Goal: Task Accomplishment & Management: Manage account settings

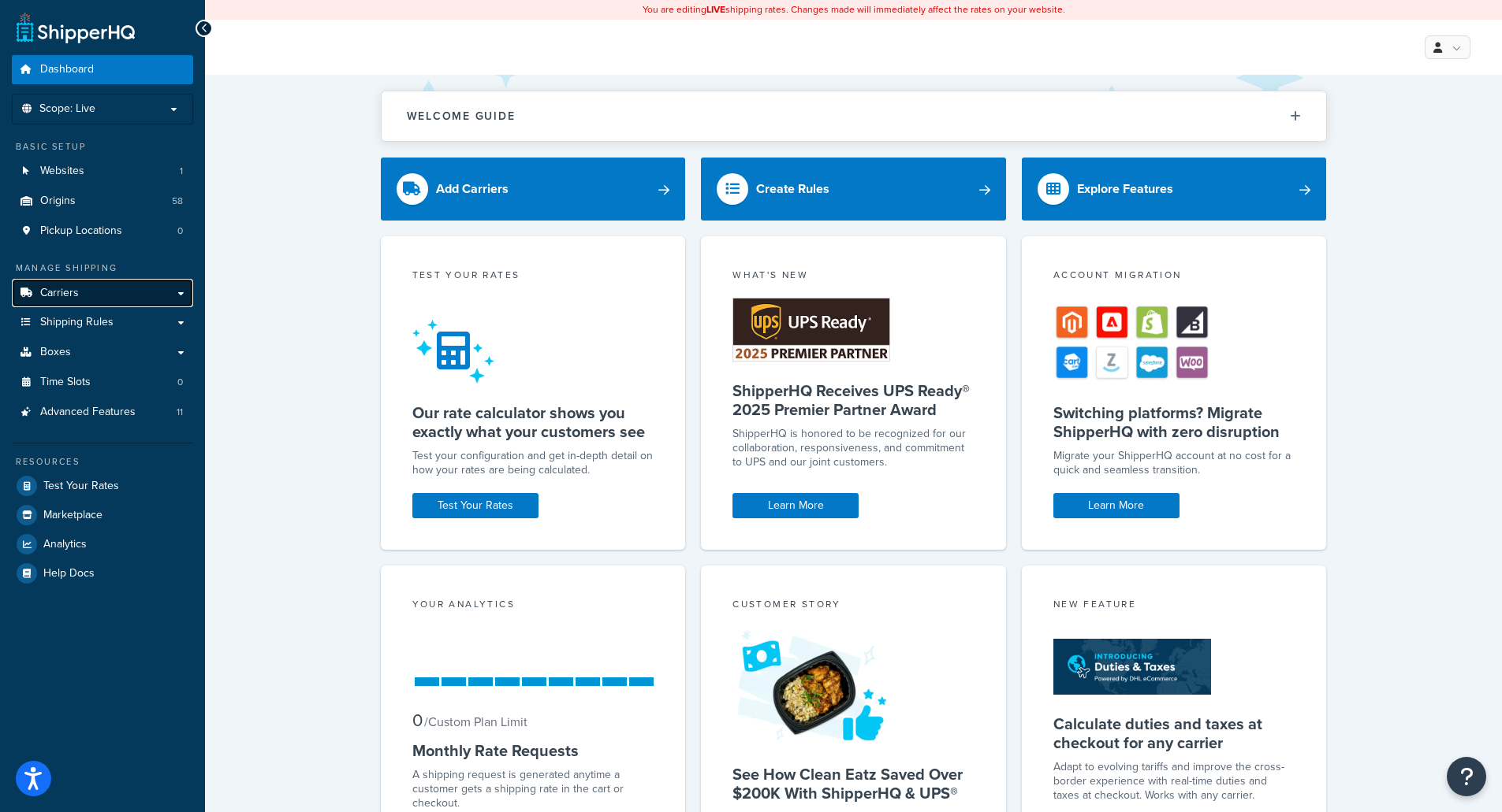
click at [109, 299] on link "Carriers" at bounding box center [102, 294] width 181 height 29
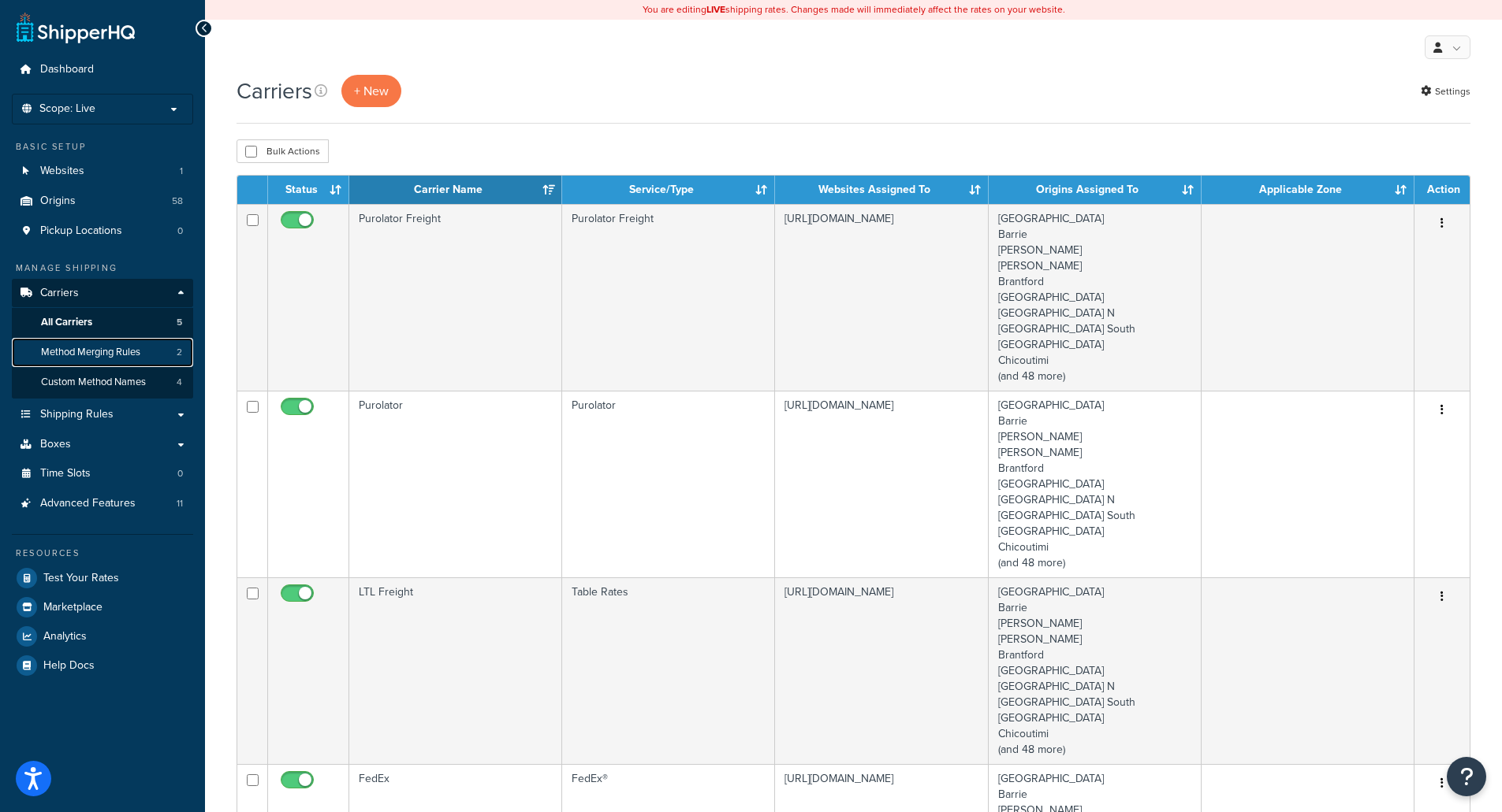
click at [115, 361] on link "Method Merging Rules 2" at bounding box center [102, 353] width 181 height 29
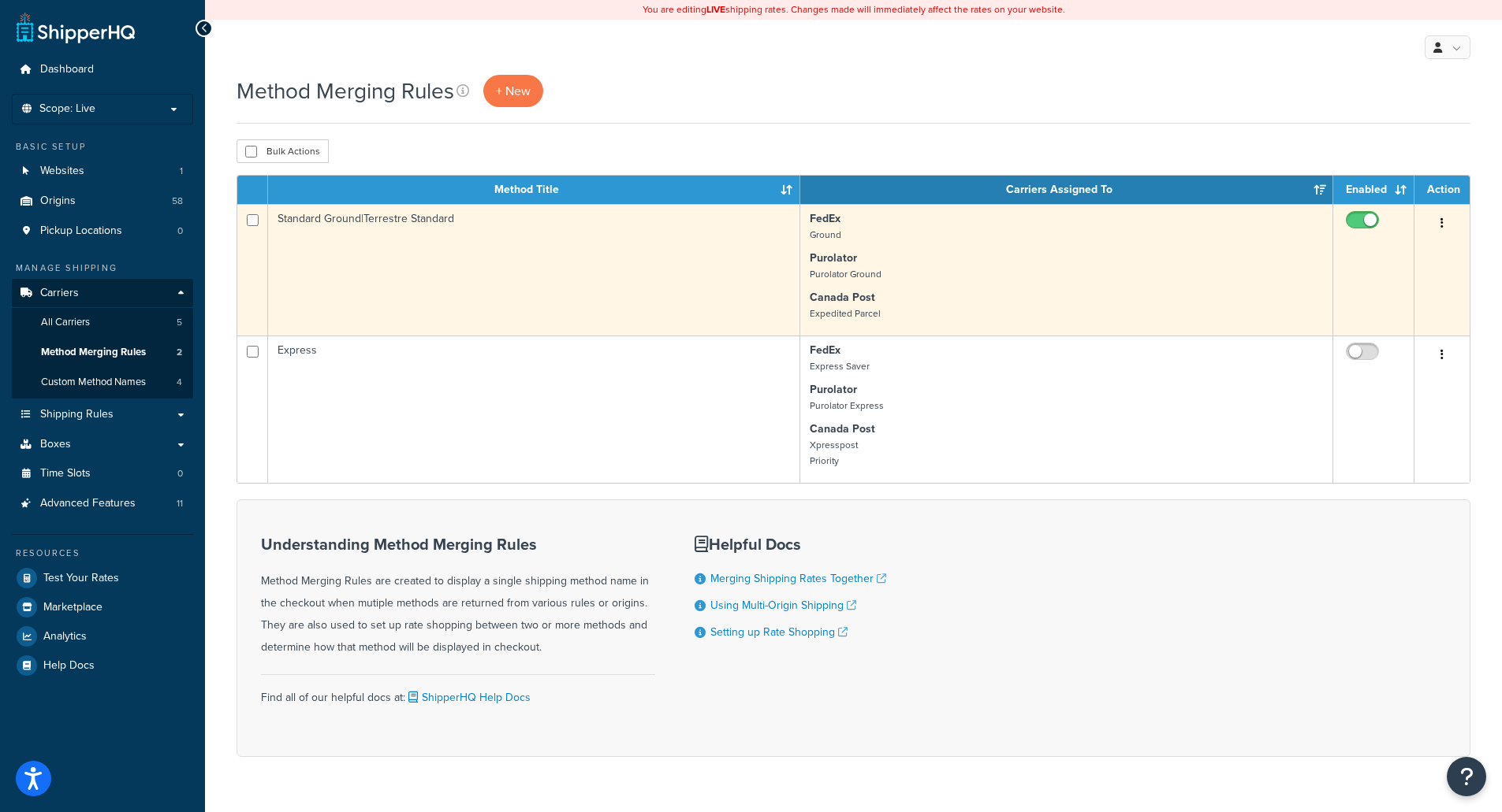
click at [392, 221] on td "Standard Ground|Terrestre Standard" at bounding box center [534, 270] width 532 height 131
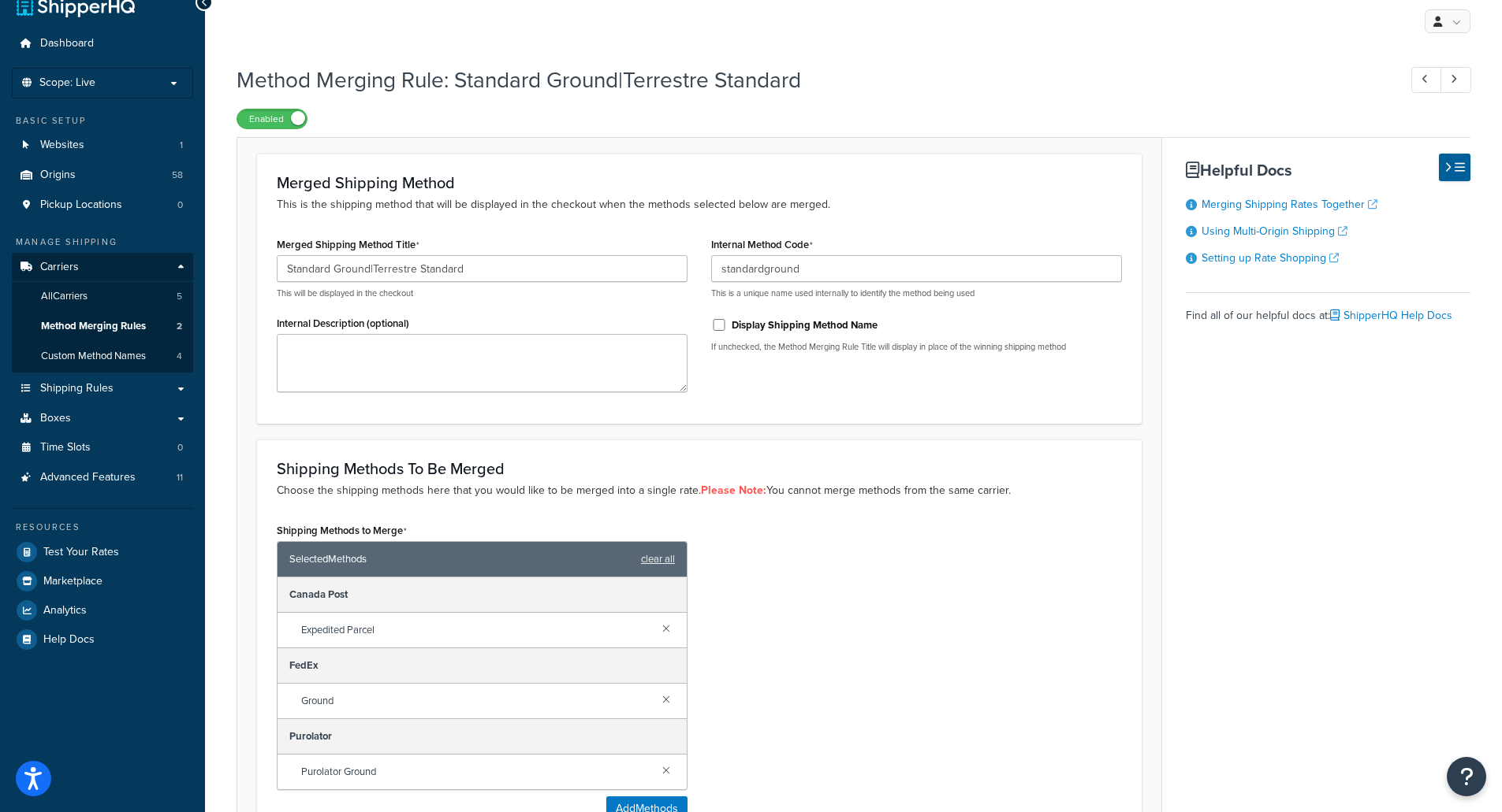
scroll to position [32, 0]
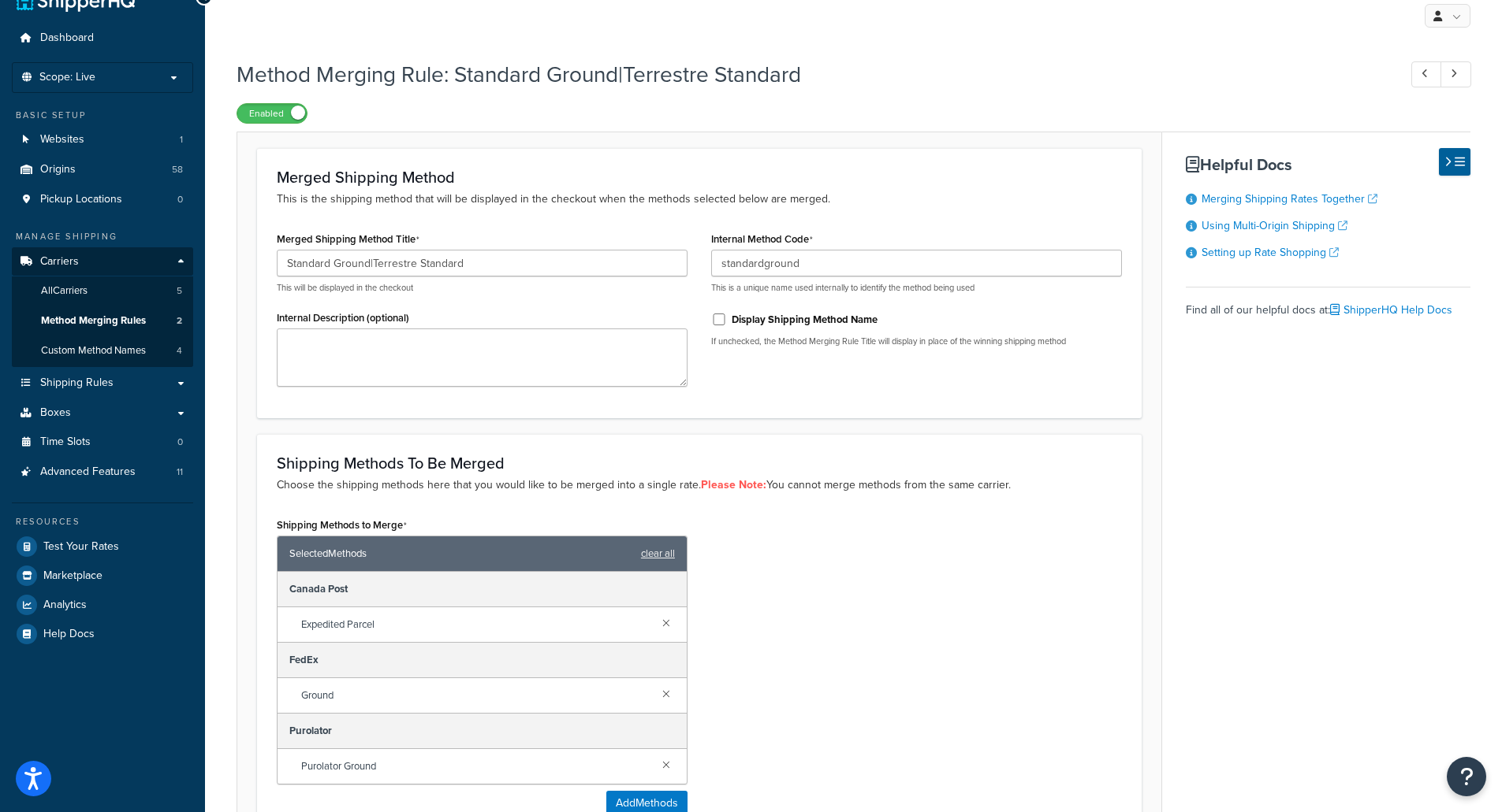
click at [0, 1] on div "Dashboard Scope: Live Basic Setup Websites 1 Origins 58 Pickup Locations 0 Mana…" at bounding box center [102, 480] width 205 height 1023
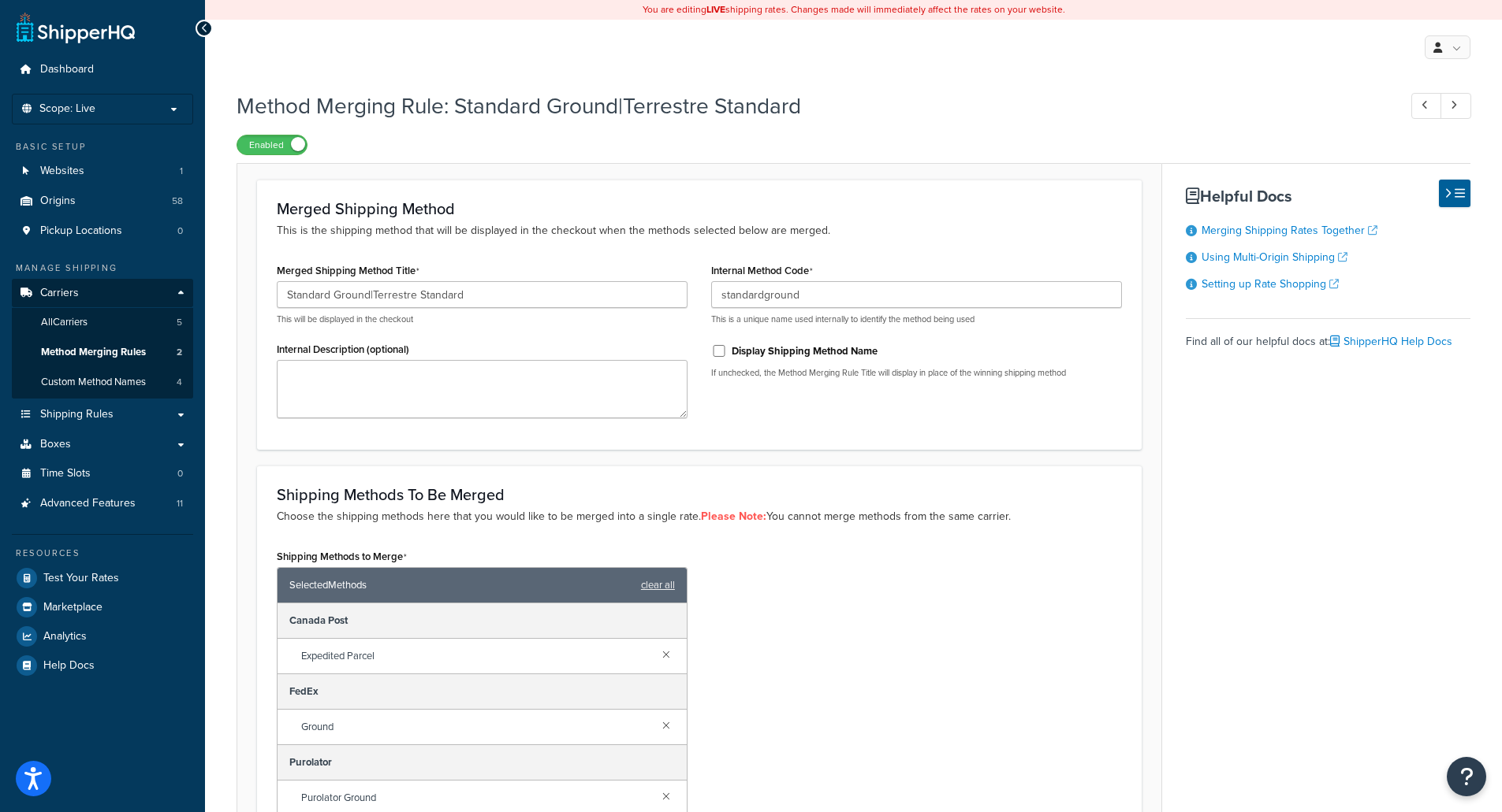
scroll to position [119, 0]
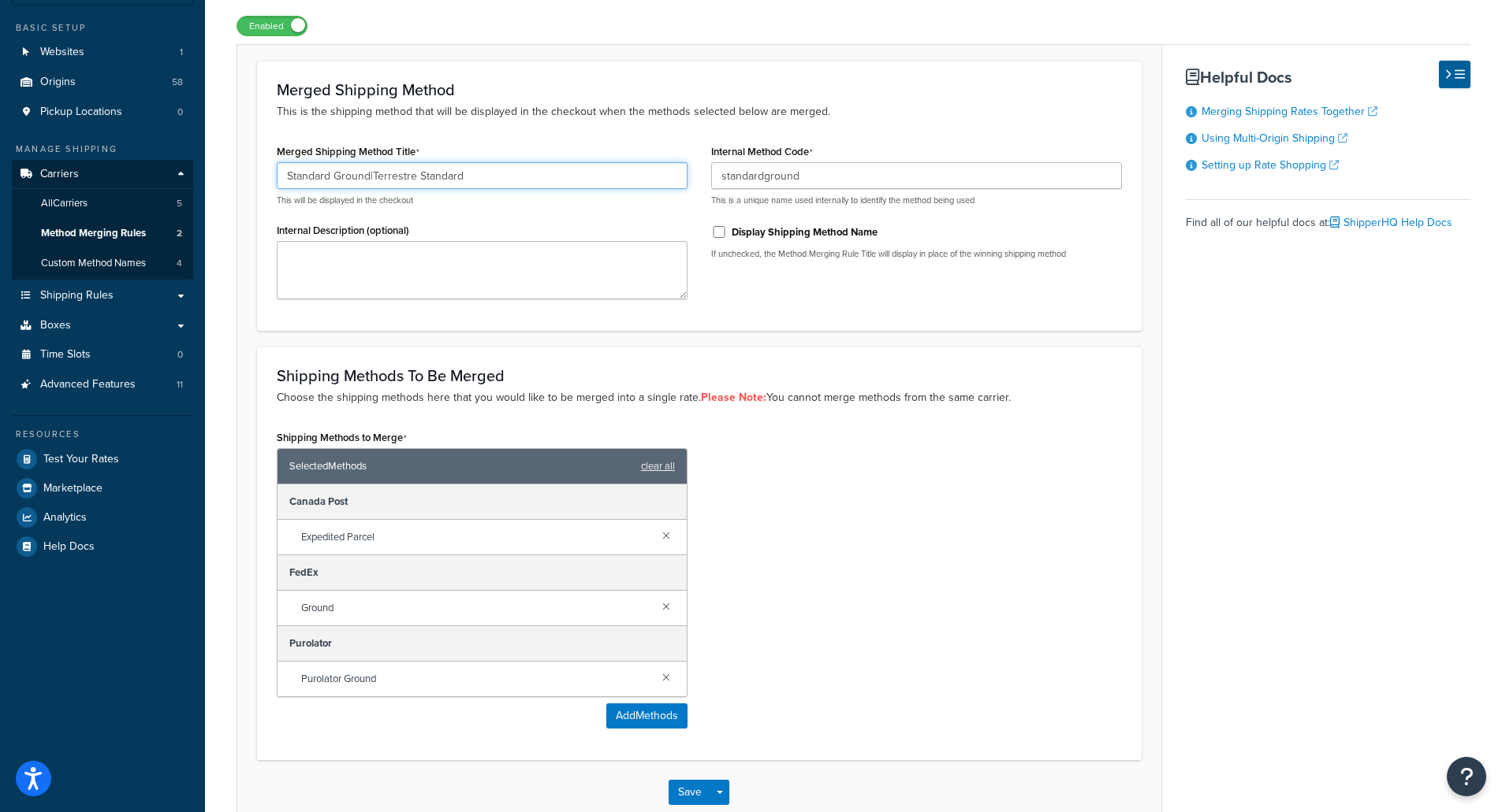
drag, startPoint x: 517, startPoint y: 185, endPoint x: 218, endPoint y: 195, distance: 299.2
click at [218, 195] on div "Method Merging Rule: Standard Ground|Terrestre Standard Enabled Merged Shipping…" at bounding box center [854, 415] width 1297 height 901
click at [540, 185] on input "Standard Ground|Terrestre Standard" at bounding box center [482, 175] width 410 height 27
drag, startPoint x: 540, startPoint y: 185, endPoint x: 210, endPoint y: 174, distance: 330.2
click at [210, 174] on div "Method Merging Rule: Standard Ground|Terrestre Standard Enabled Merged Shipping…" at bounding box center [854, 415] width 1297 height 901
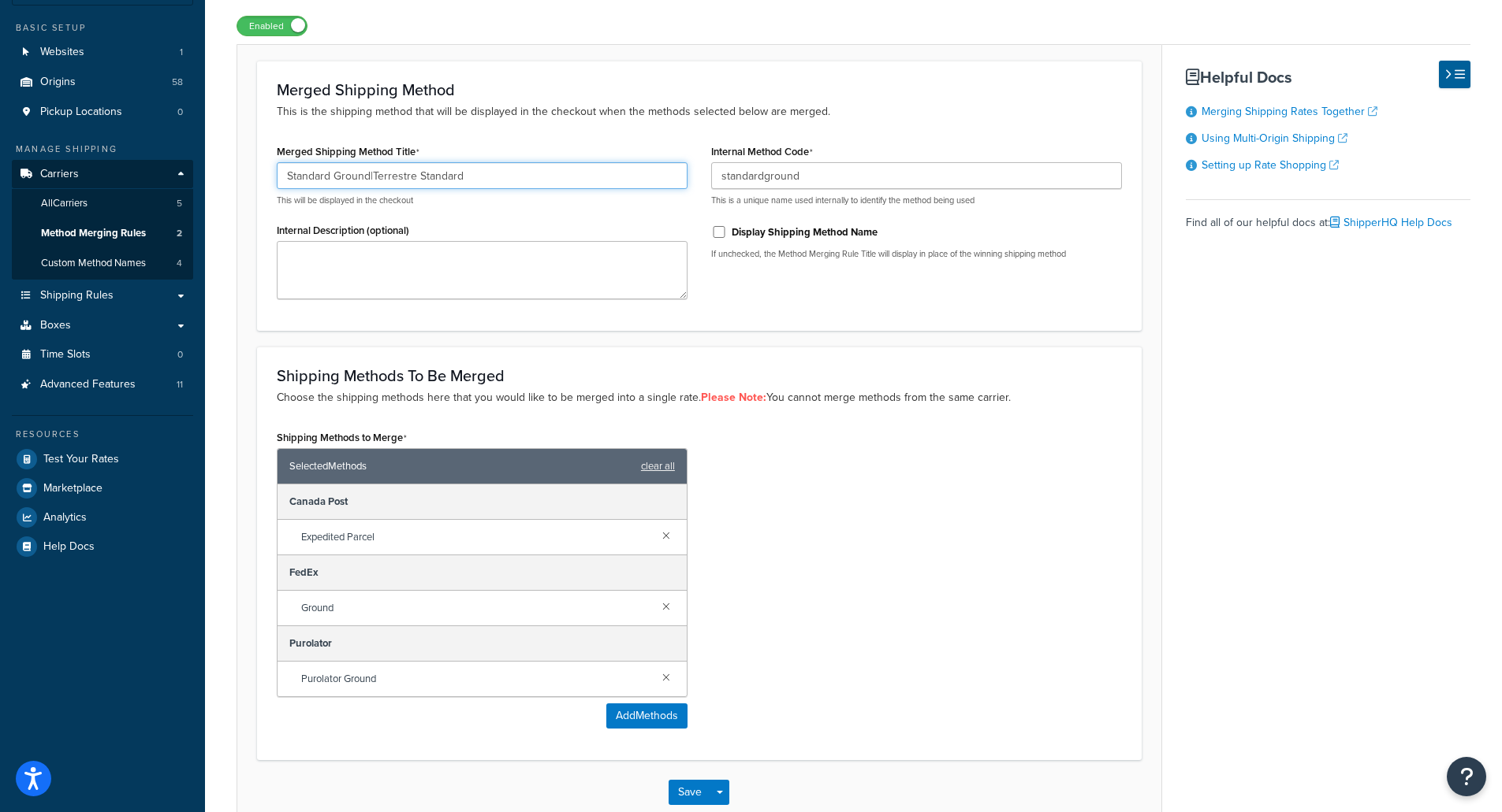
scroll to position [214, 0]
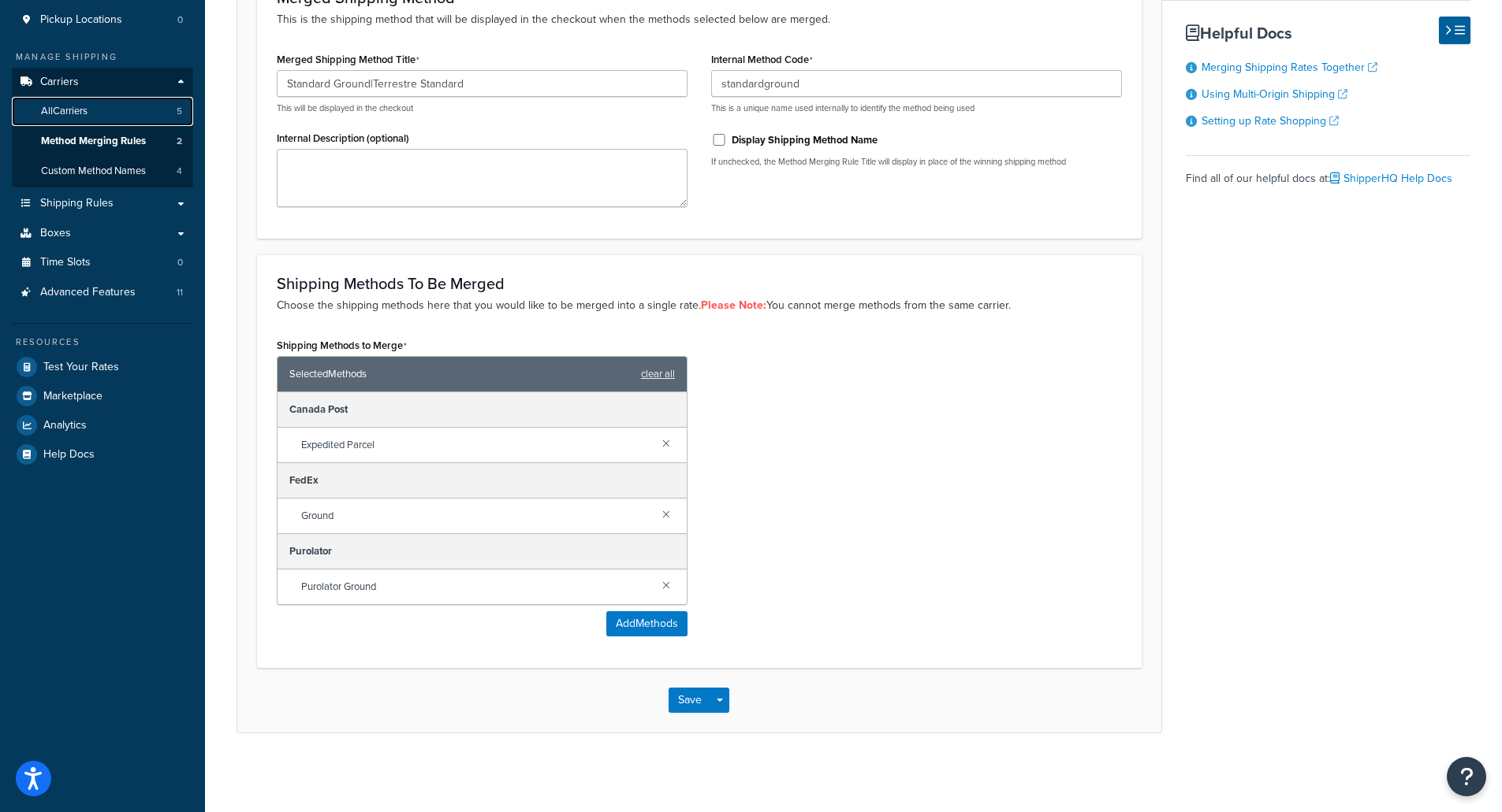
click at [93, 108] on link "All Carriers 5" at bounding box center [102, 112] width 181 height 29
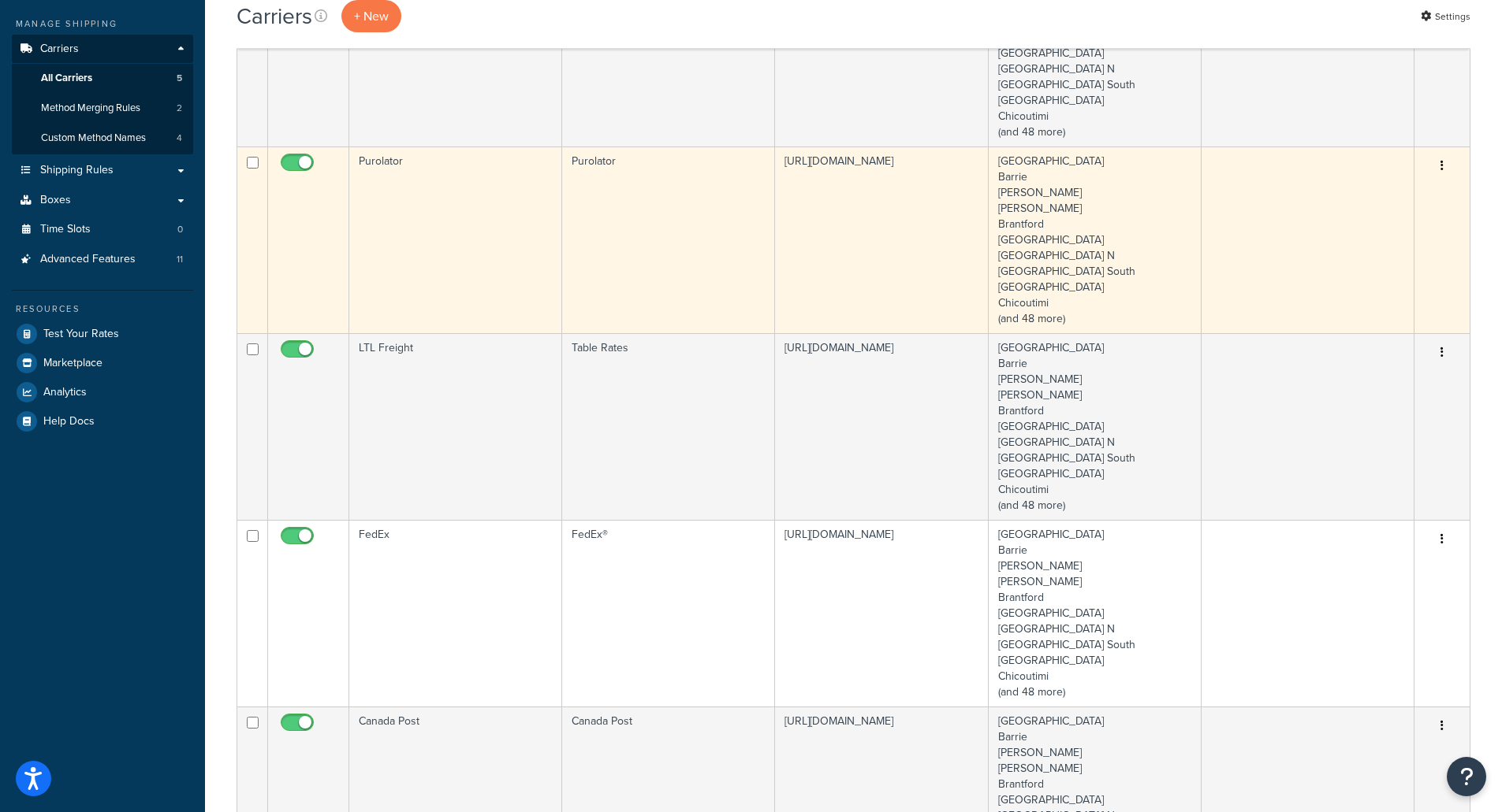
scroll to position [245, 0]
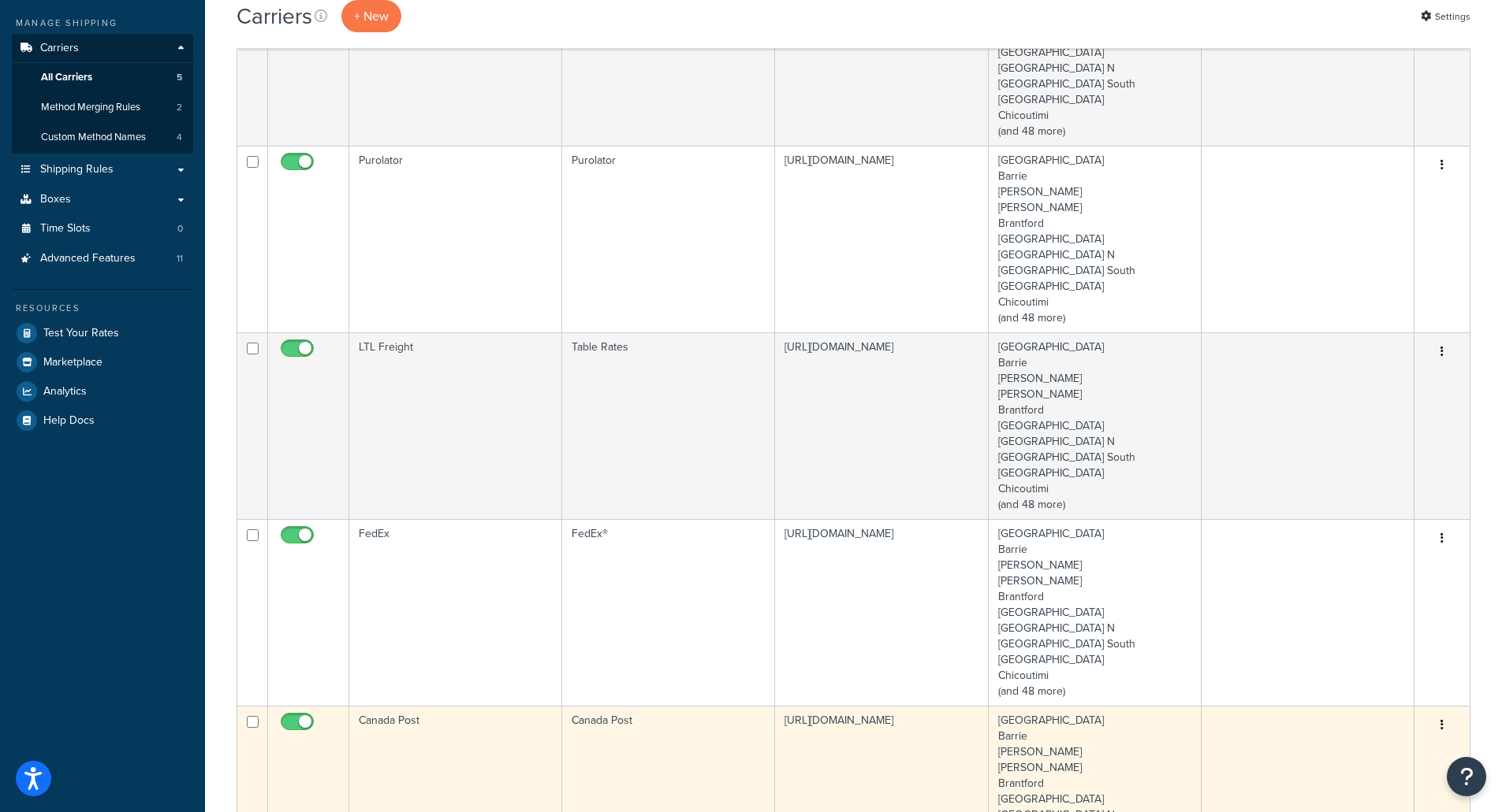
click at [392, 729] on td "Canada Post" at bounding box center [456, 800] width 213 height 187
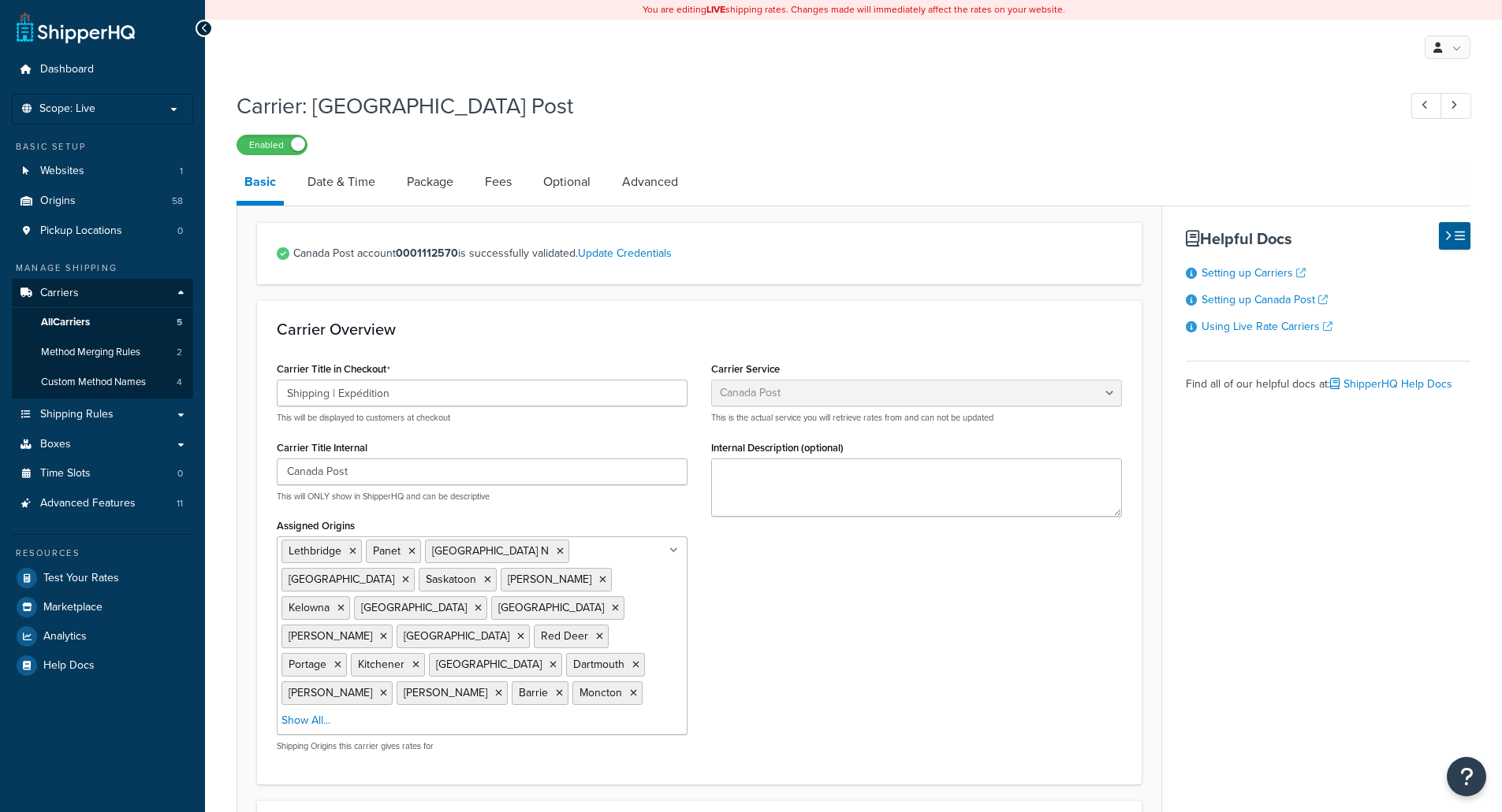
select select "canadaPost"
select select "NEGOTIATED"
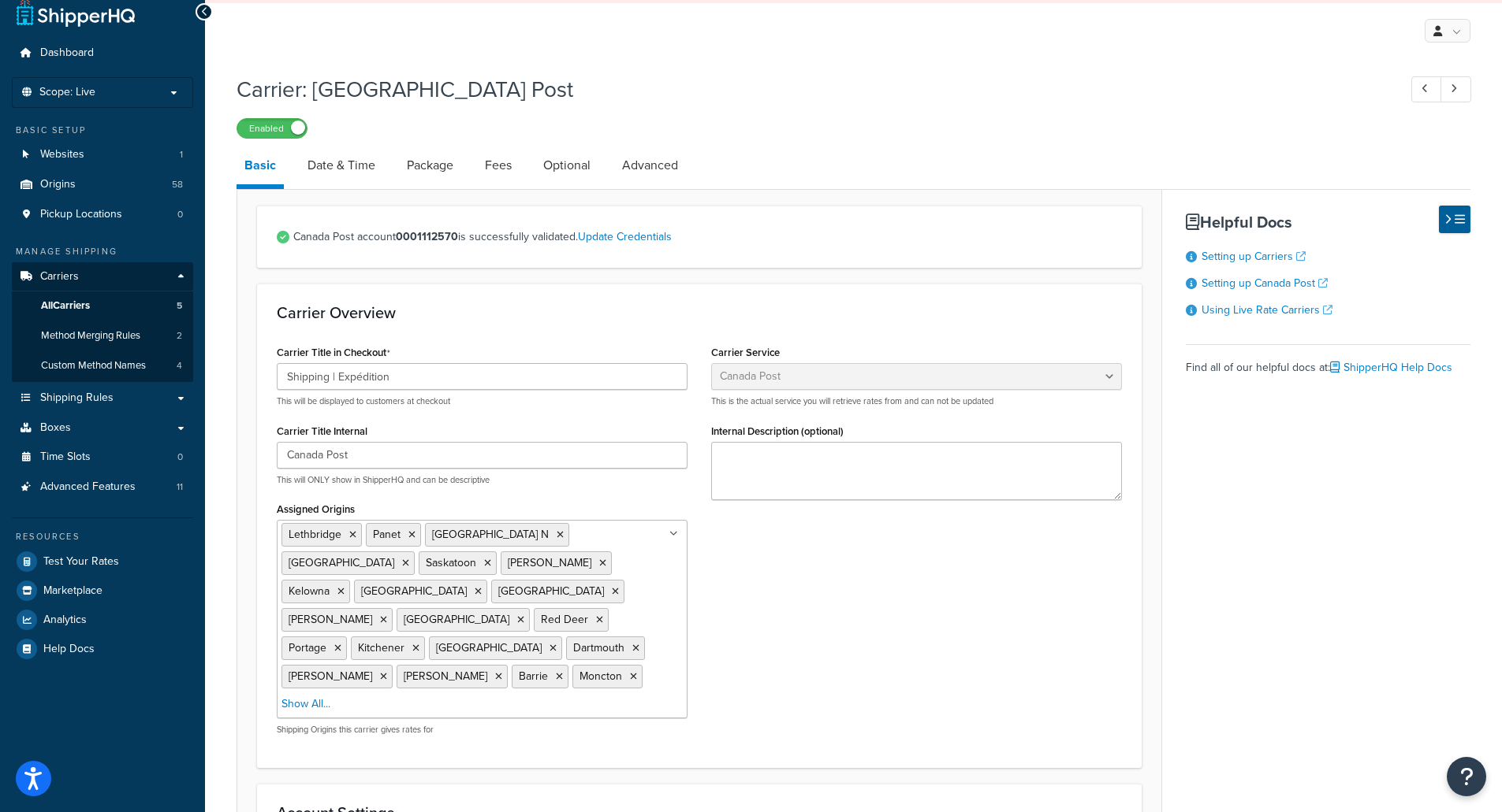
scroll to position [10, 0]
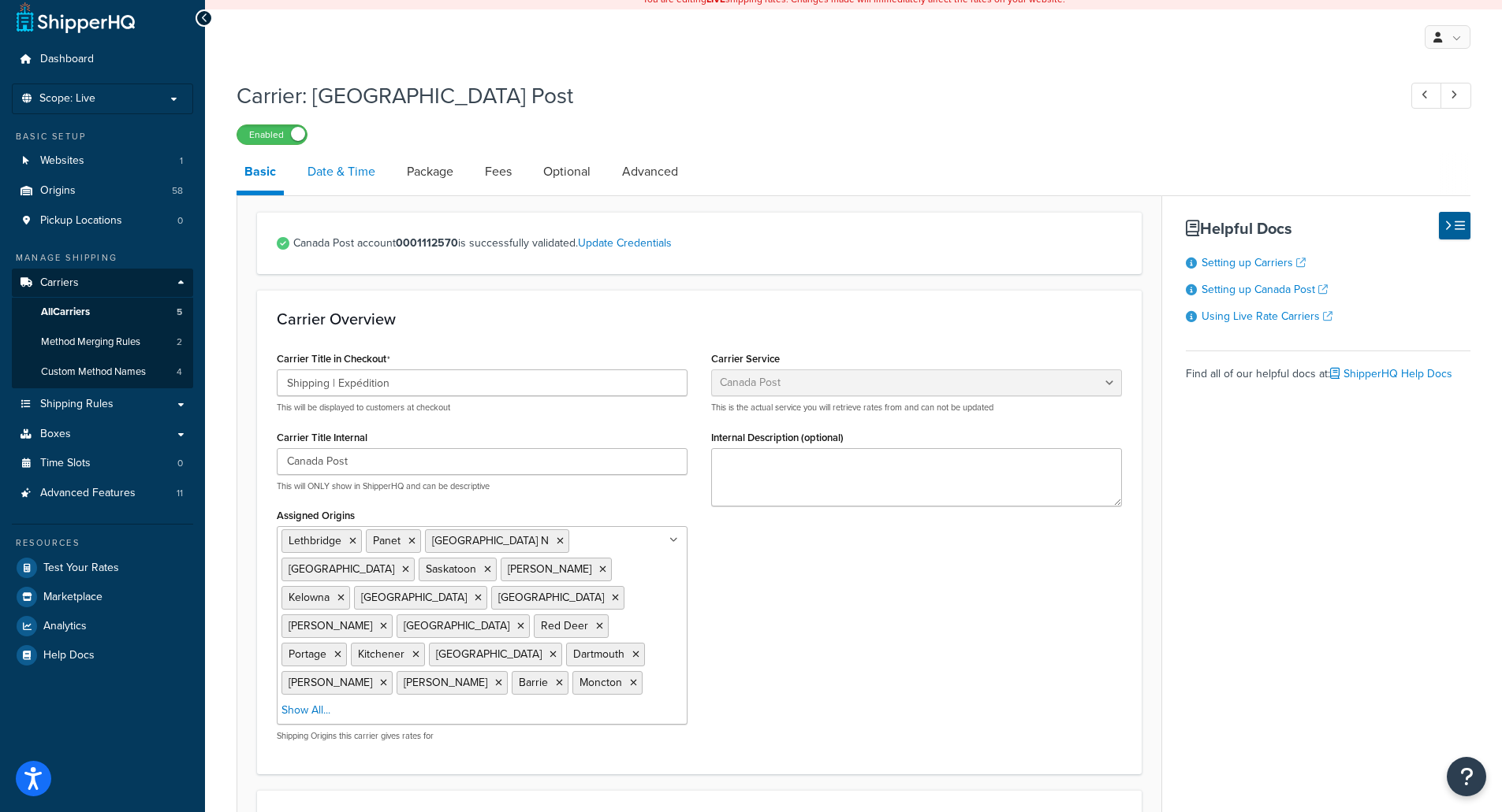
click at [331, 169] on link "Date & Time" at bounding box center [341, 172] width 83 height 38
select select "yMd"
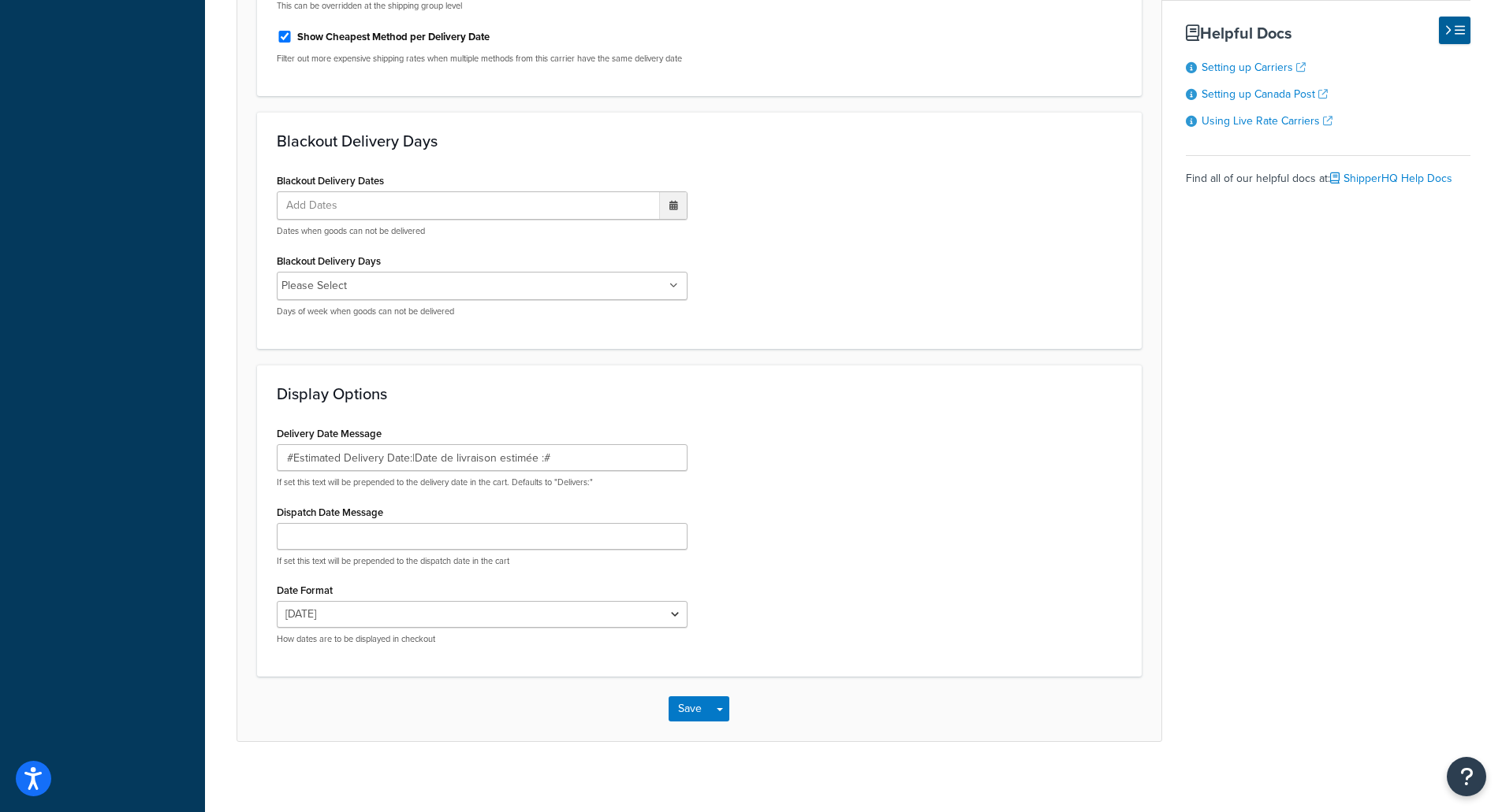
scroll to position [686, 0]
drag, startPoint x: 294, startPoint y: 473, endPoint x: 407, endPoint y: 490, distance: 114.3
click at [407, 488] on div "#Estimated Delivery Date:|Date de livraison estimée :# If set this text will be…" at bounding box center [482, 465] width 410 height 44
drag, startPoint x: 416, startPoint y: 476, endPoint x: 539, endPoint y: 478, distance: 123.0
click at [539, 470] on input "#Estimated Delivery Date:|Date de livraison estimée :#" at bounding box center [482, 457] width 410 height 27
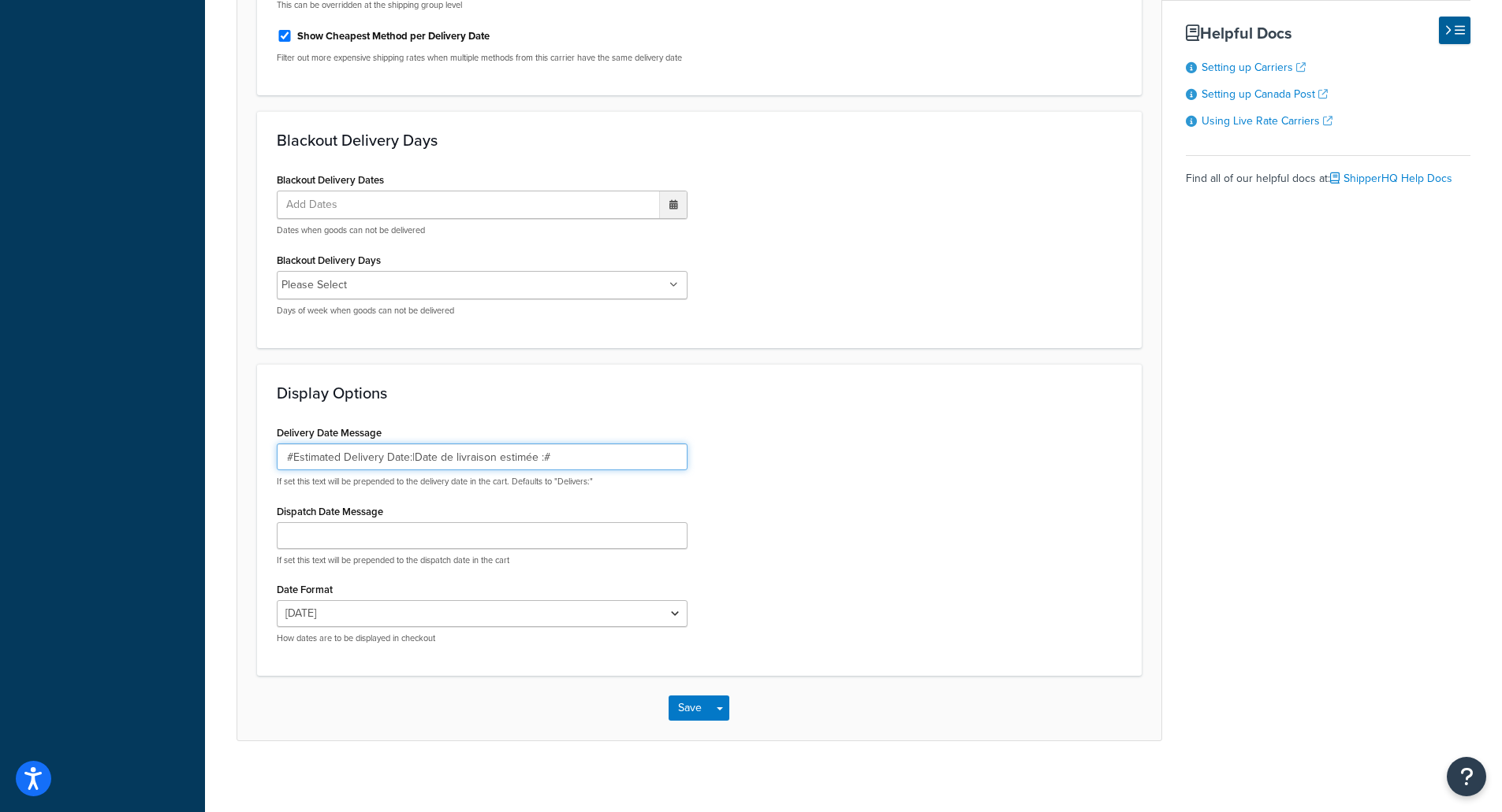
drag, startPoint x: 291, startPoint y: 474, endPoint x: 269, endPoint y: 474, distance: 22.0
click at [269, 474] on div "Delivery Date Message #Estimated Delivery Date:|Date de livraison estimée :# If…" at bounding box center [482, 539] width 435 height 235
drag, startPoint x: 550, startPoint y: 474, endPoint x: 540, endPoint y: 472, distance: 10.2
click at [540, 470] on input "#Estimated Delivery Date:|Date de livraison estimée :#" at bounding box center [482, 457] width 410 height 27
click at [581, 466] on input "#Estimated Delivery Date:|Date de livraison estimée :#" at bounding box center [482, 457] width 410 height 27
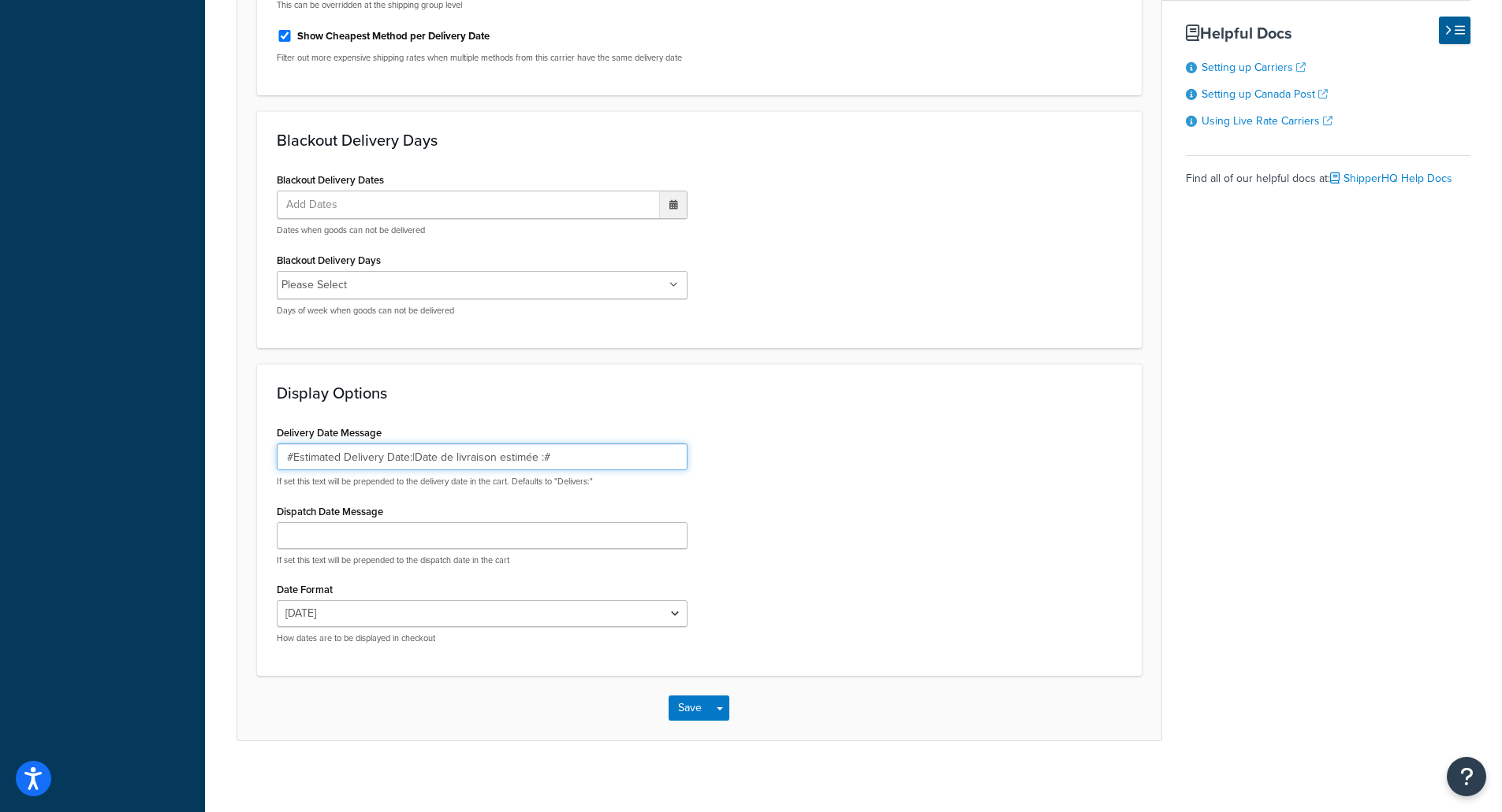
click at [412, 468] on input "#Estimated Delivery Date:|Date de livraison estimée :#" at bounding box center [482, 457] width 410 height 27
click at [423, 470] on input "#Estimated Delivery Date:|Date de livraison estimée :#" at bounding box center [482, 457] width 410 height 27
click at [747, 483] on div "Delivery Date Message #Estimated Delivery Date:|Date de livraison estimée :# If…" at bounding box center [699, 539] width 869 height 235
drag, startPoint x: 356, startPoint y: 627, endPoint x: 373, endPoint y: 425, distance: 202.7
click at [373, 425] on div "Display Options Delivery Date Message #Estimated Delivery Date:|Date de livrais…" at bounding box center [699, 520] width 885 height 312
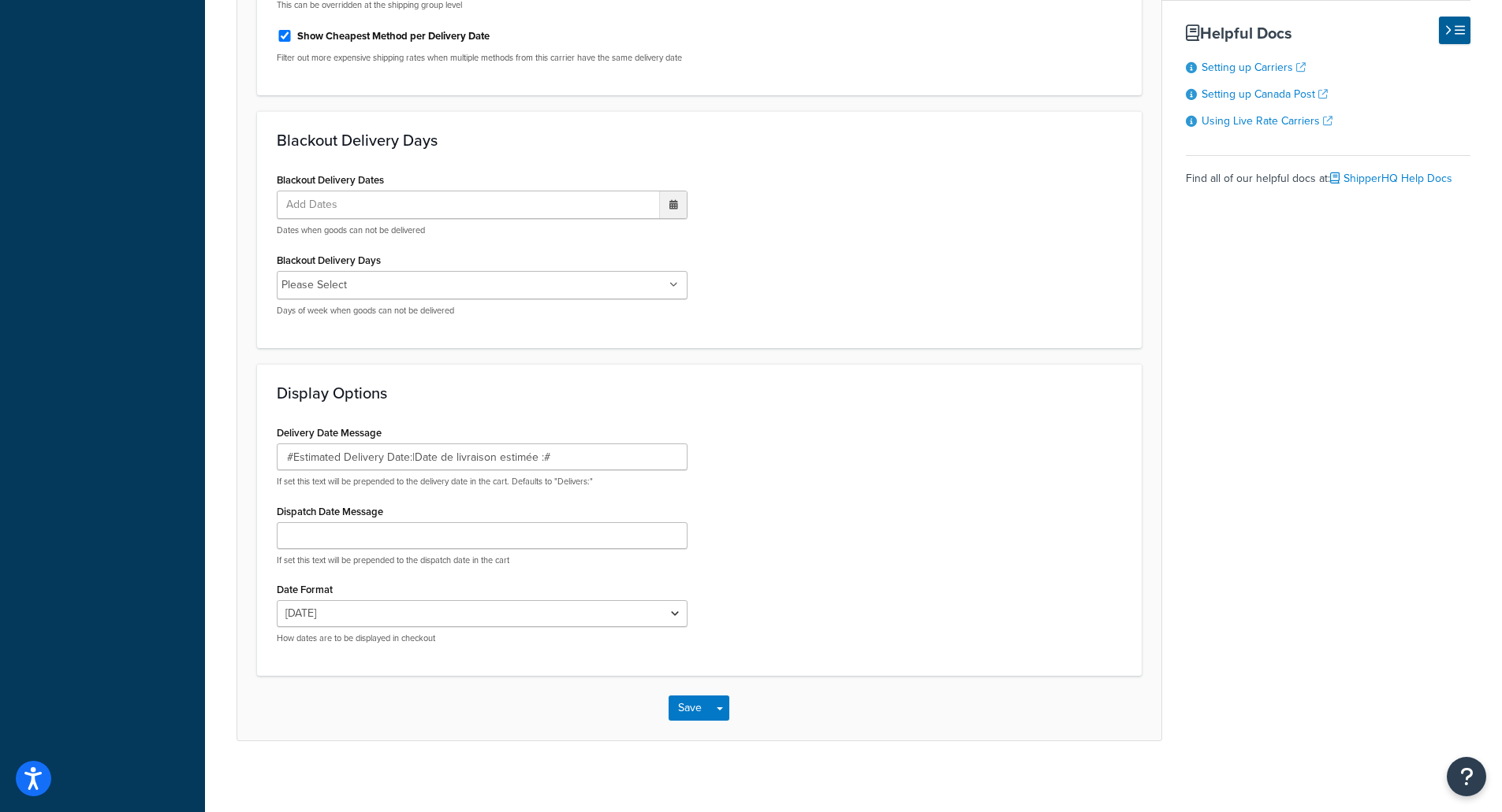
click at [831, 657] on div "Delivery Date Message #Estimated Delivery Date:|Date de livraison estimée :# If…" at bounding box center [699, 539] width 869 height 235
click at [344, 627] on select "[DATE] [DATE] [DATE] [DATE] [DATE] Aug 27 [DATE] 8/[DATE]" at bounding box center [482, 613] width 410 height 27
click at [943, 483] on div "Delivery Date Message #Estimated Delivery Date:|Date de livraison estimée :# If…" at bounding box center [699, 539] width 869 height 235
click at [881, 551] on div "Delivery Date Message #Estimated Delivery Date:|Date de livraison estimée :# If…" at bounding box center [699, 539] width 869 height 235
click at [942, 542] on div "Delivery Date Message #Estimated Delivery Date:|Date de livraison estimée :# If…" at bounding box center [699, 539] width 869 height 235
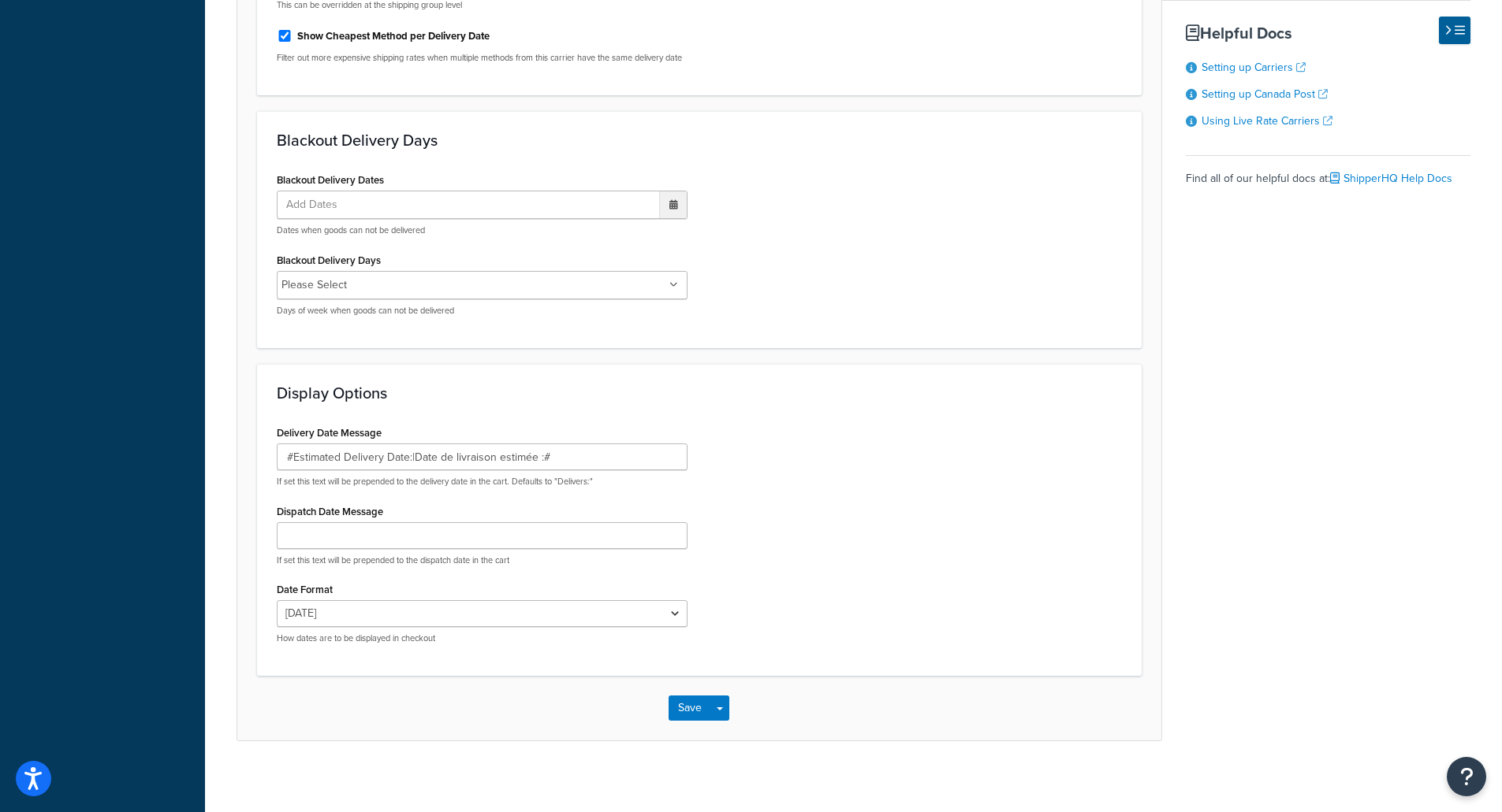
click at [942, 542] on div "Delivery Date Message #Estimated Delivery Date:|Date de livraison estimée :# If…" at bounding box center [699, 539] width 869 height 235
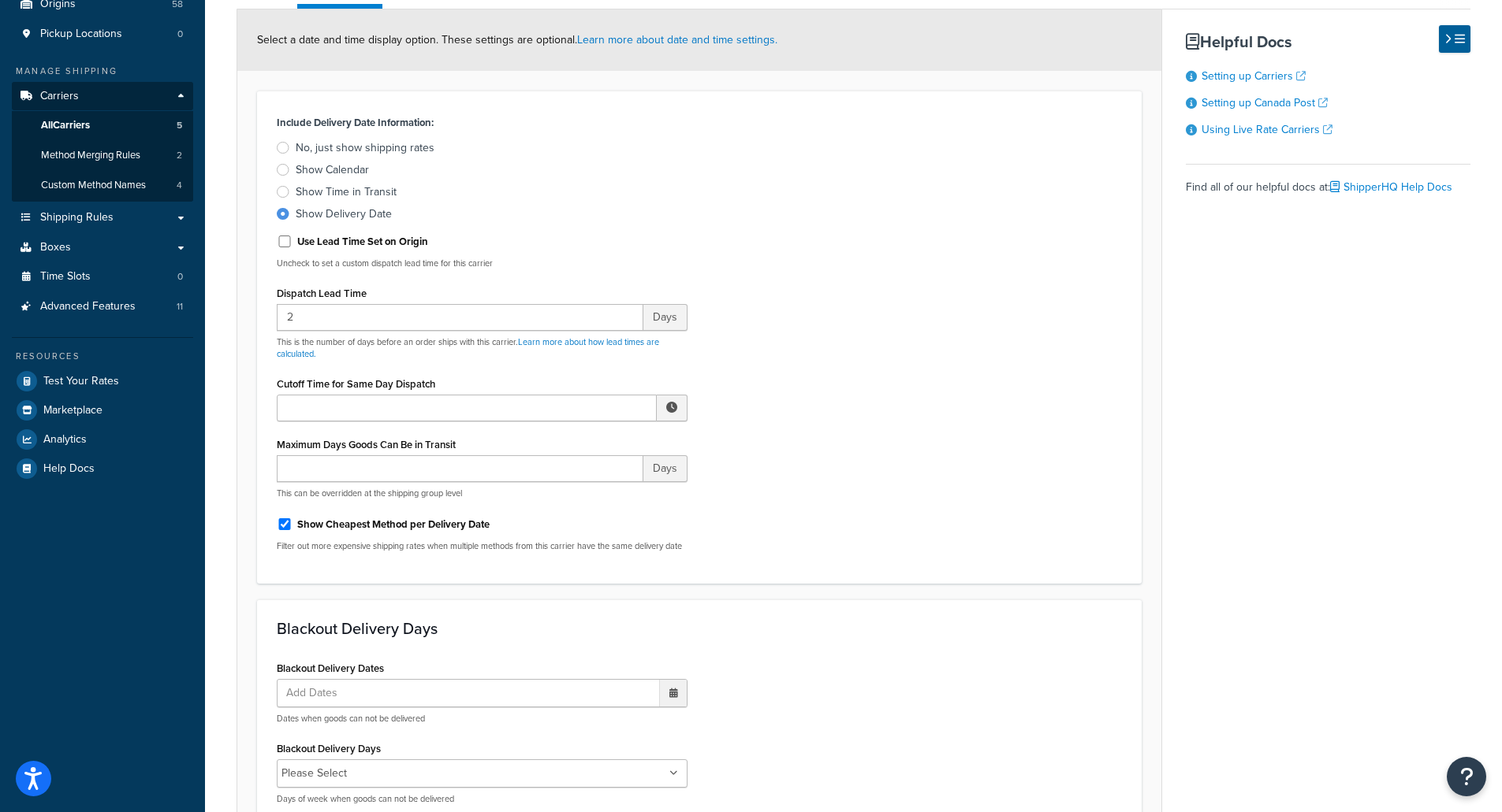
scroll to position [0, 0]
